Goal: Check status

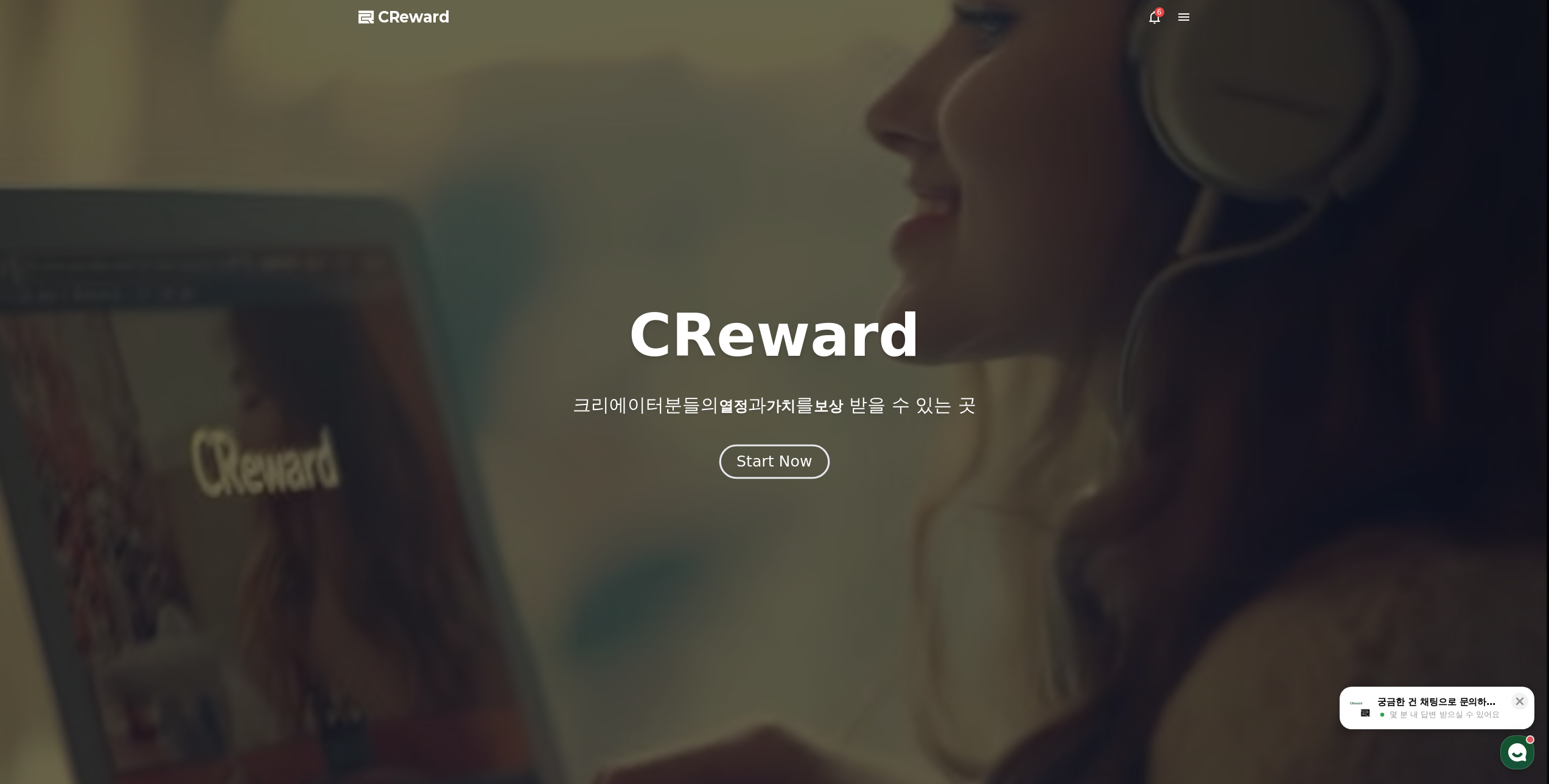
click at [777, 462] on div "Start Now" at bounding box center [774, 461] width 76 height 20
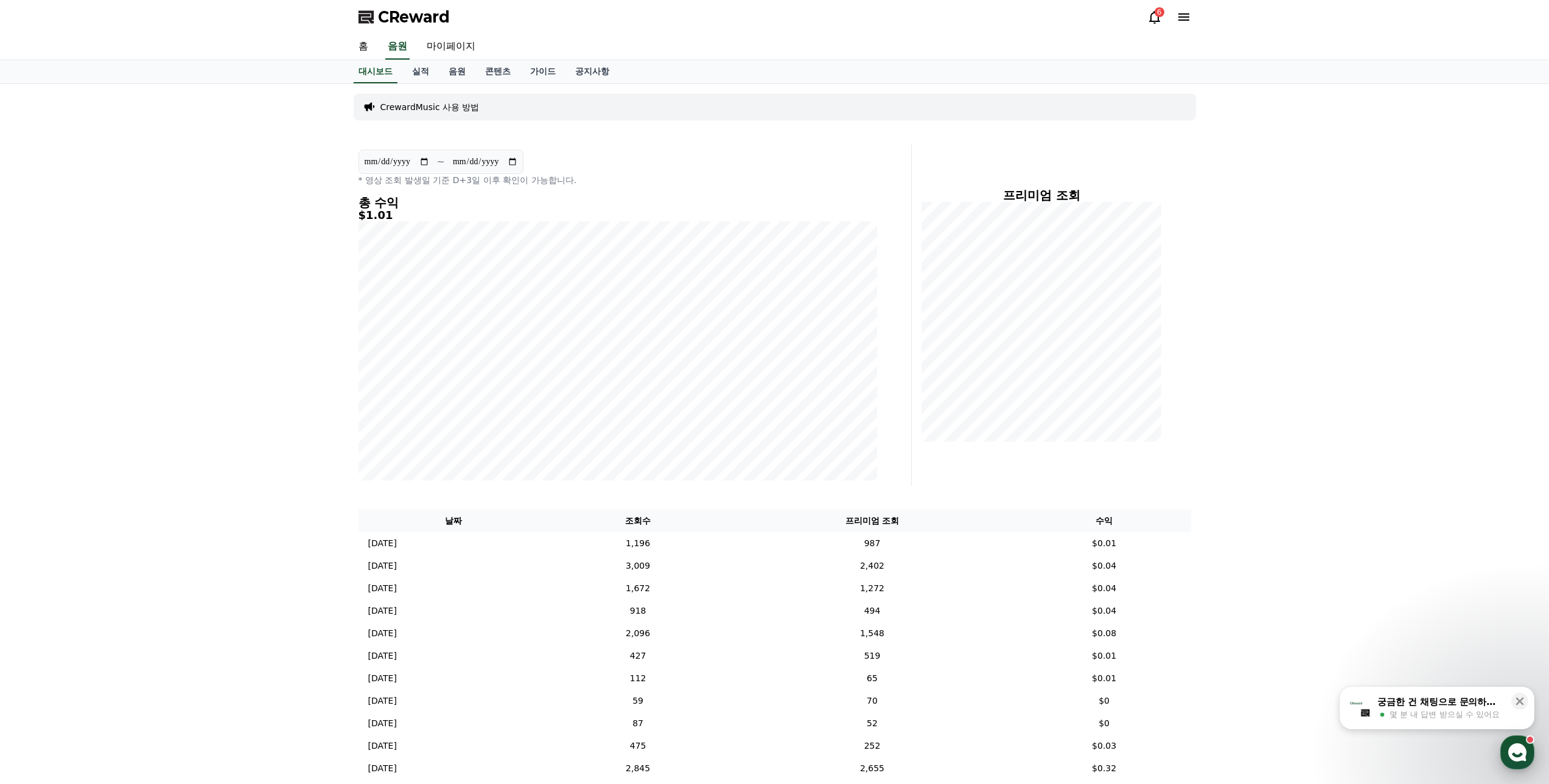
click at [1521, 754] on icon "button" at bounding box center [1517, 752] width 22 height 22
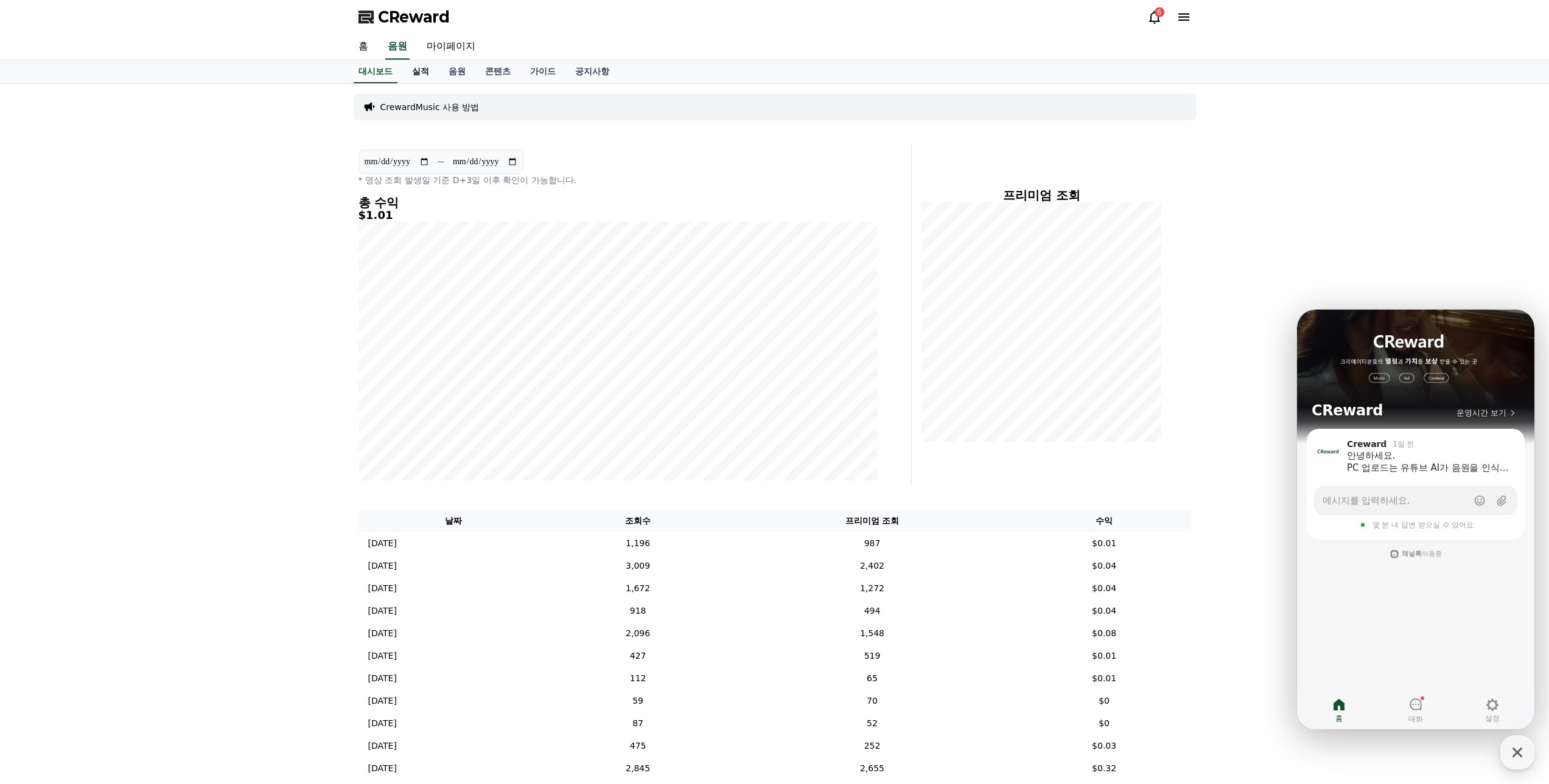
click at [410, 71] on link "실적" at bounding box center [420, 71] width 37 height 23
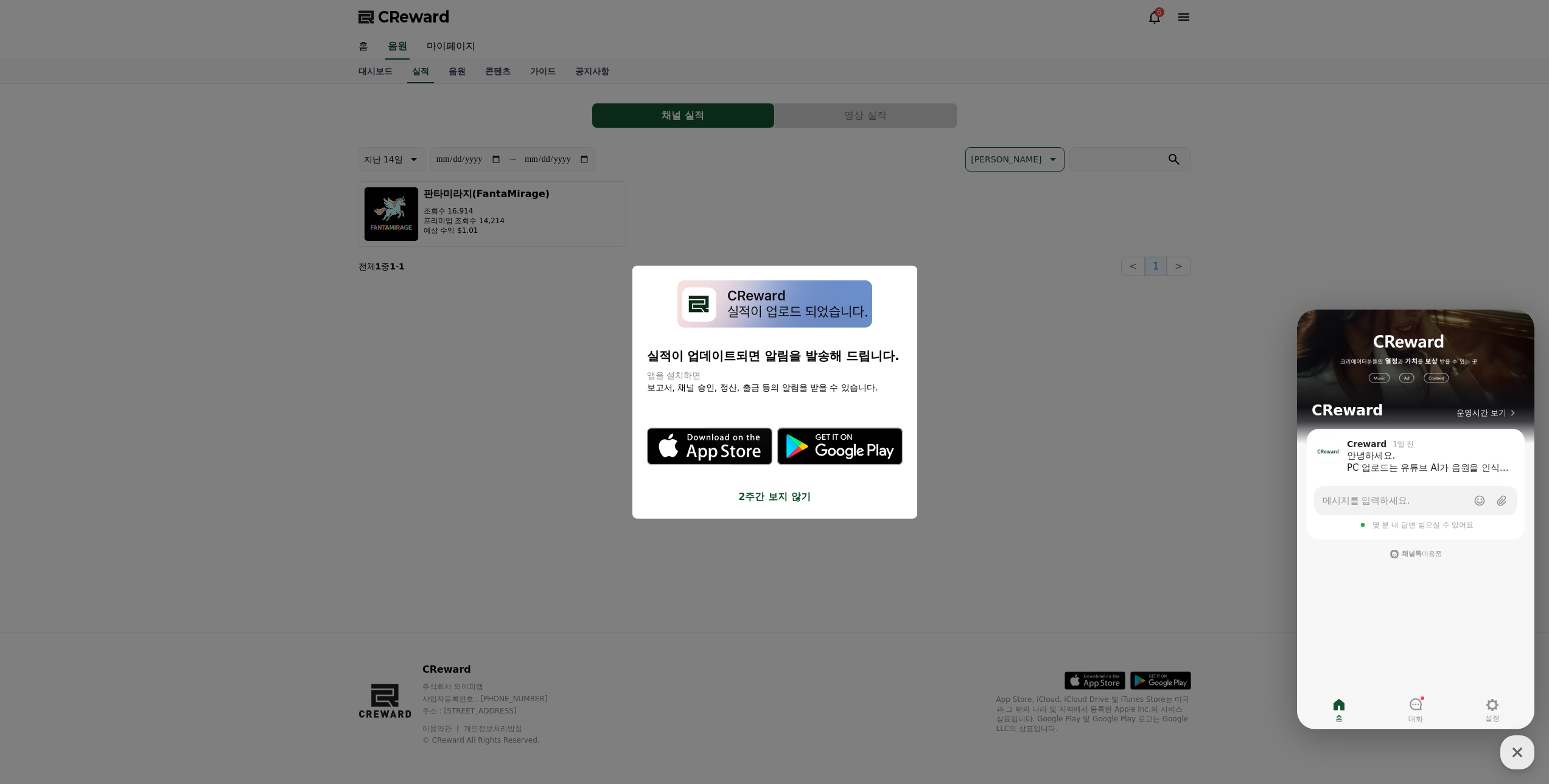
click at [767, 495] on button "2주간 보지 않기" at bounding box center [775, 497] width 256 height 15
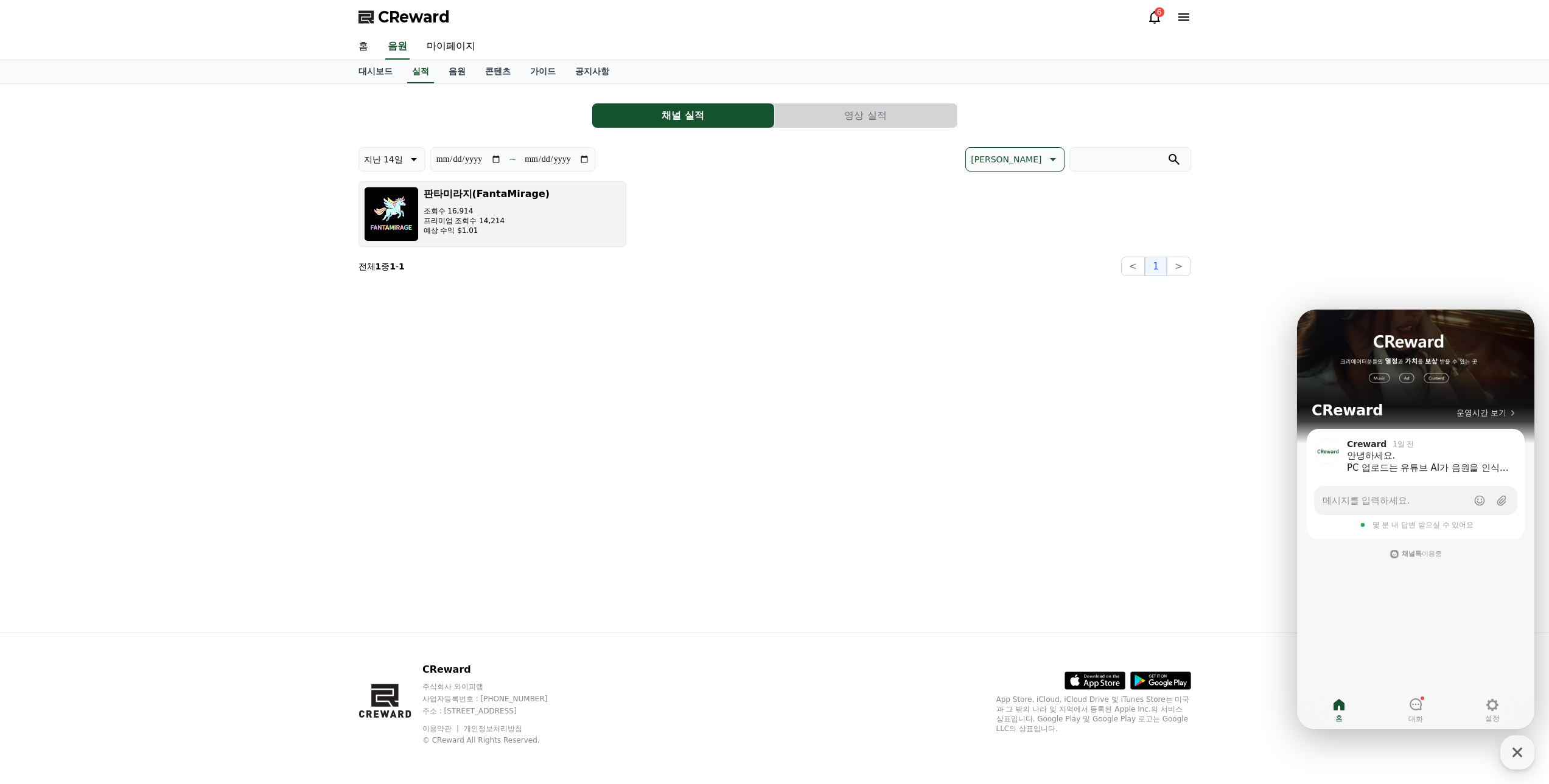
click at [500, 198] on h3 "판타미라지(FantaMirage)" at bounding box center [487, 194] width 126 height 15
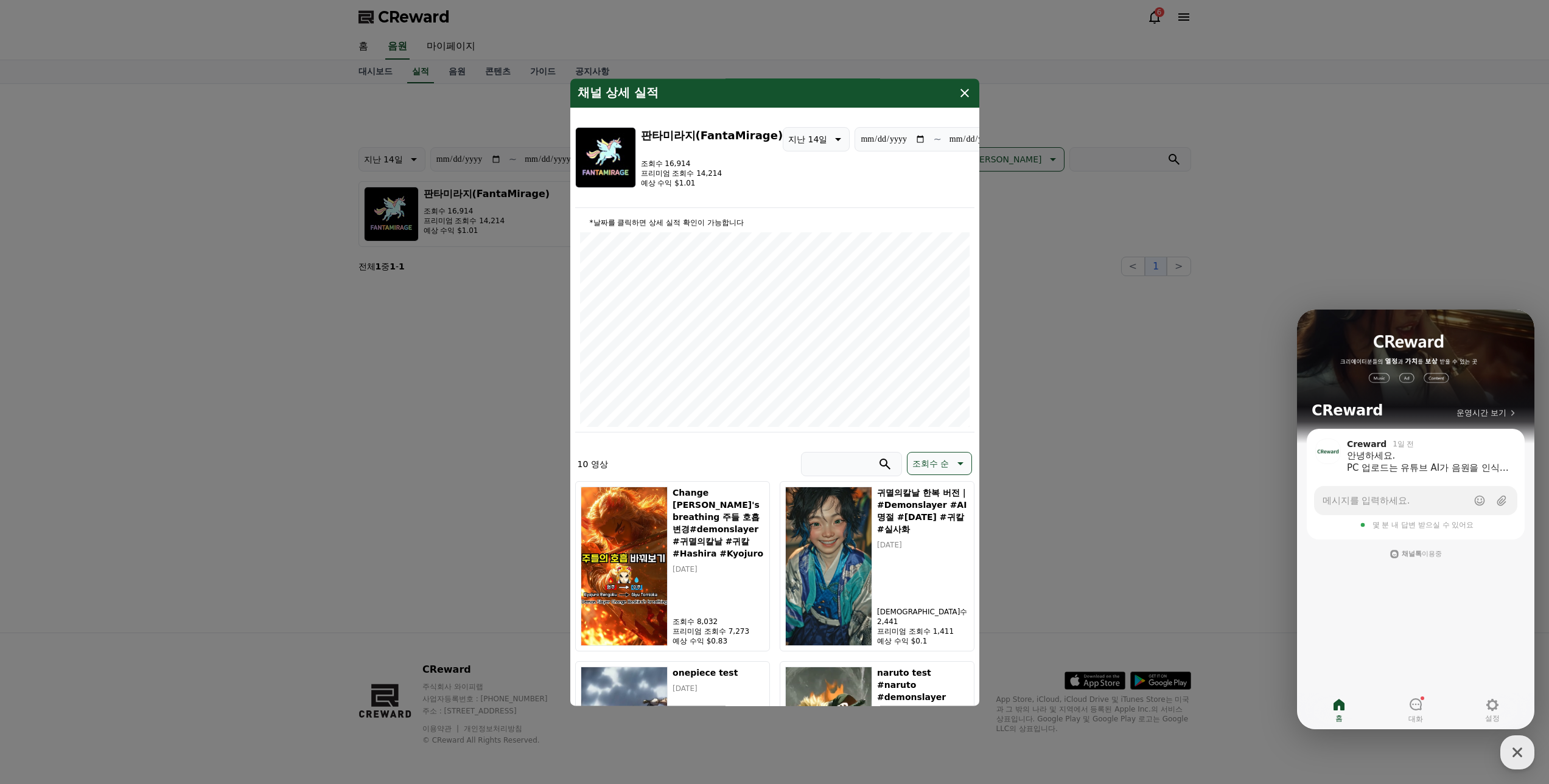
click at [716, 186] on p "예상 수익 $1.01" at bounding box center [712, 183] width 143 height 10
